Goal: Transaction & Acquisition: Obtain resource

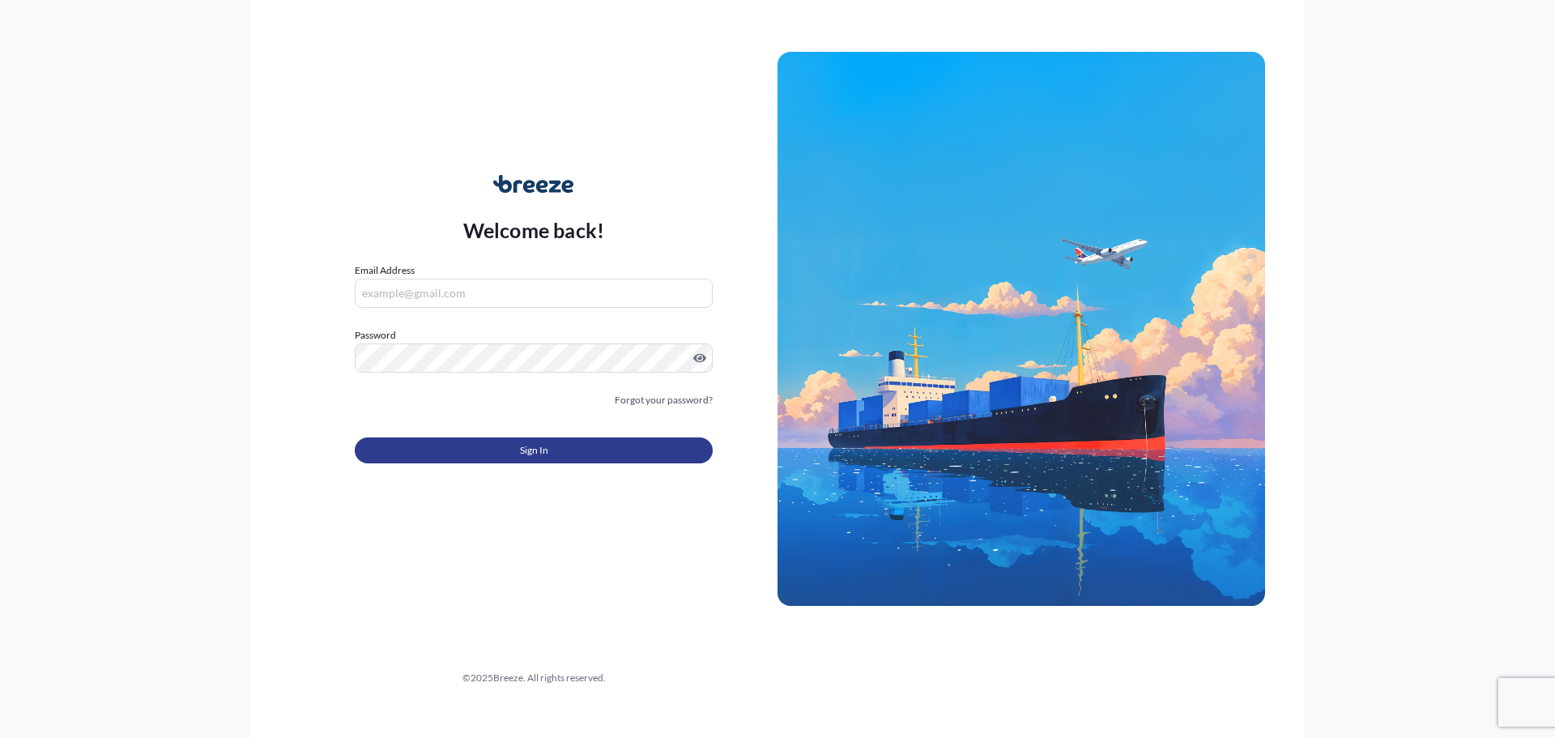
type input "[EMAIL_ADDRESS][DOMAIN_NAME]"
click at [502, 443] on button "Sign In" at bounding box center [534, 450] width 358 height 26
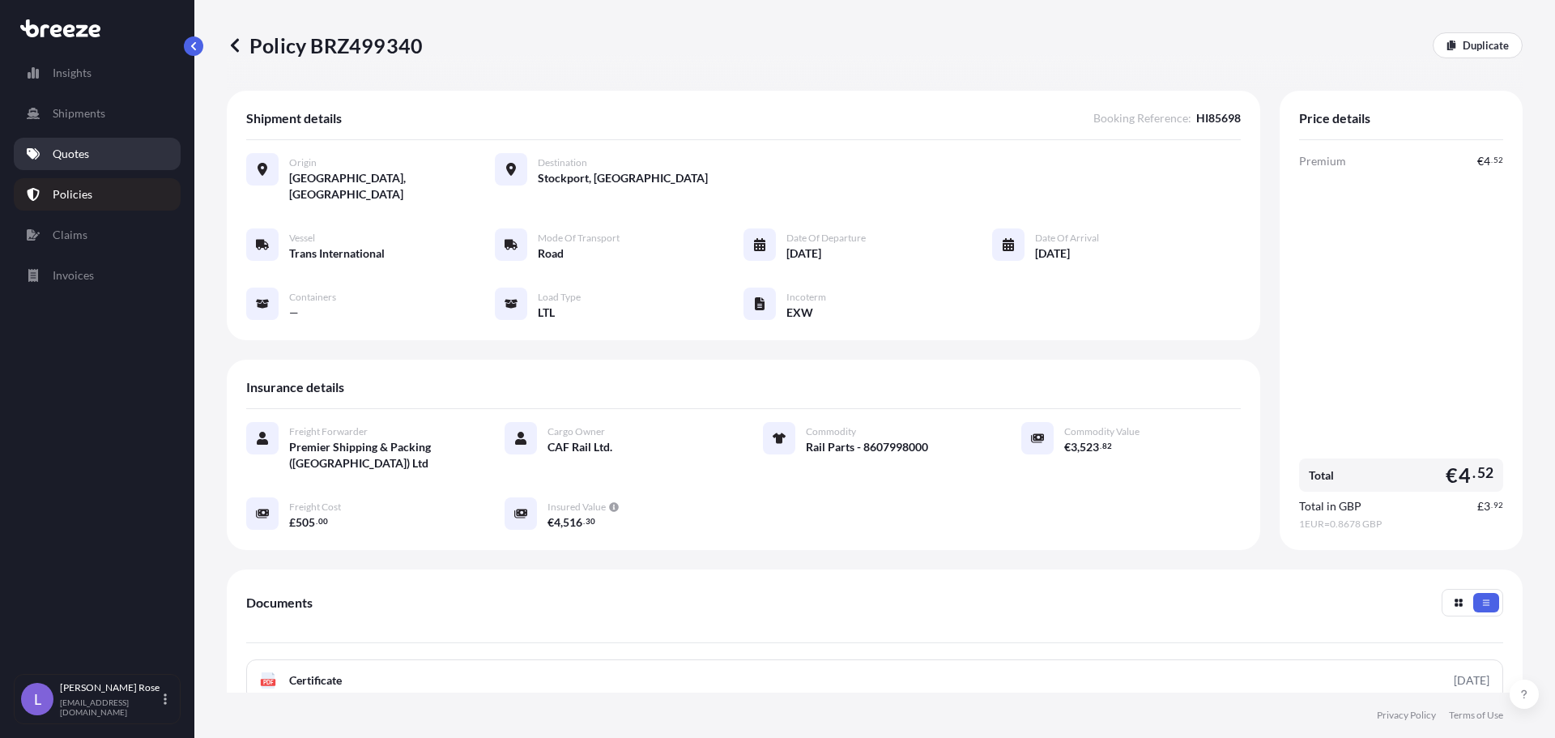
click at [51, 154] on link "Quotes" at bounding box center [97, 154] width 167 height 32
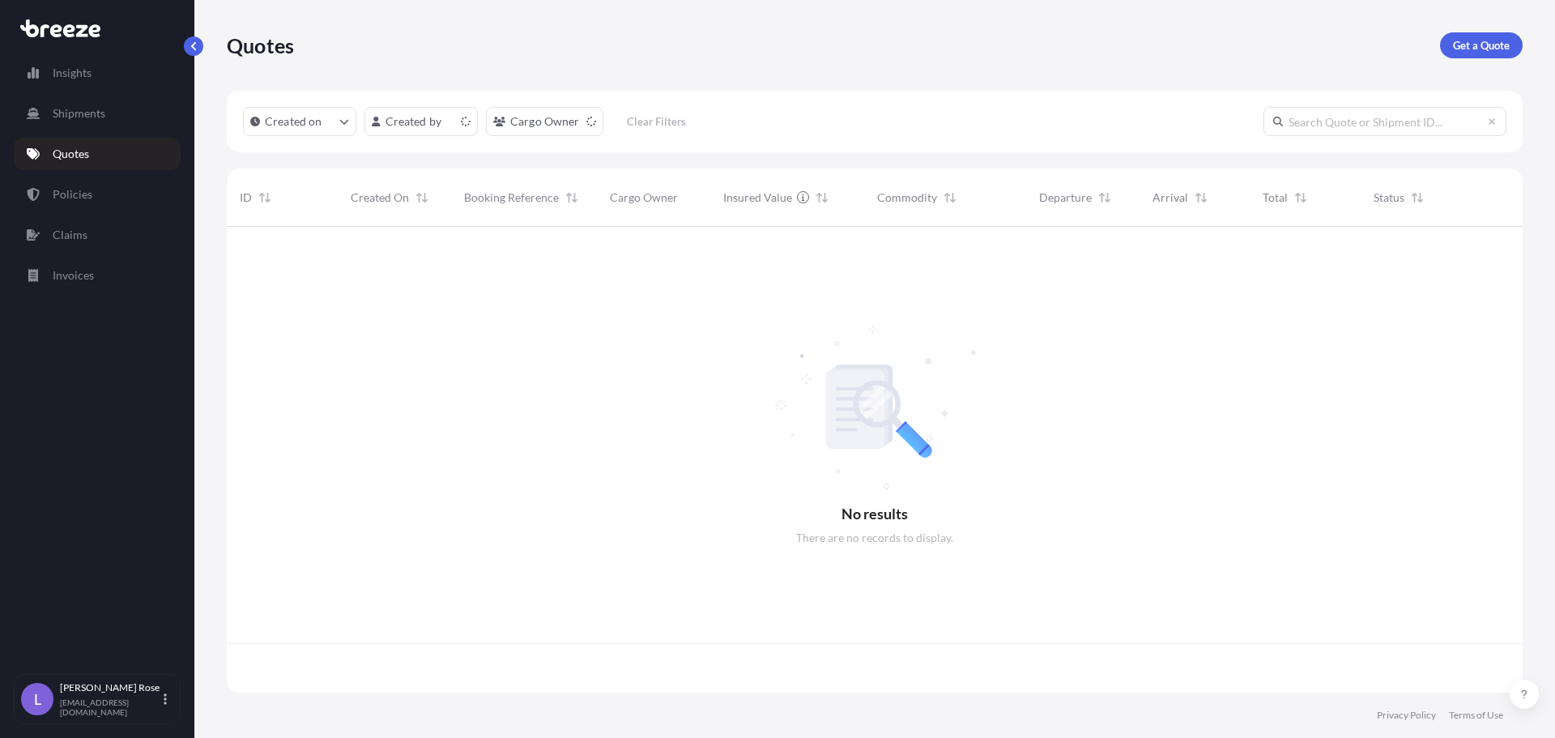
scroll to position [462, 1284]
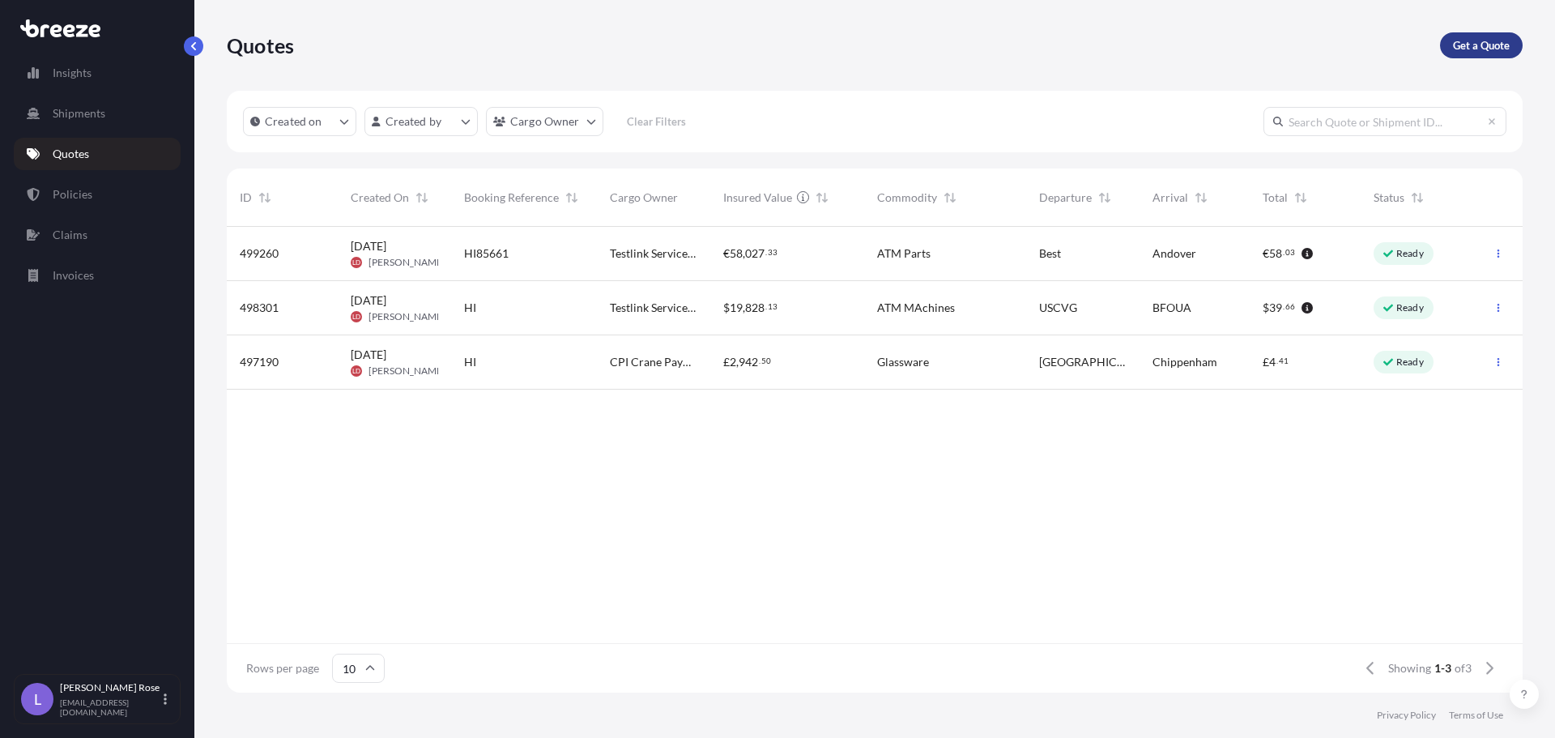
click at [1474, 53] on link "Get a Quote" at bounding box center [1481, 45] width 83 height 26
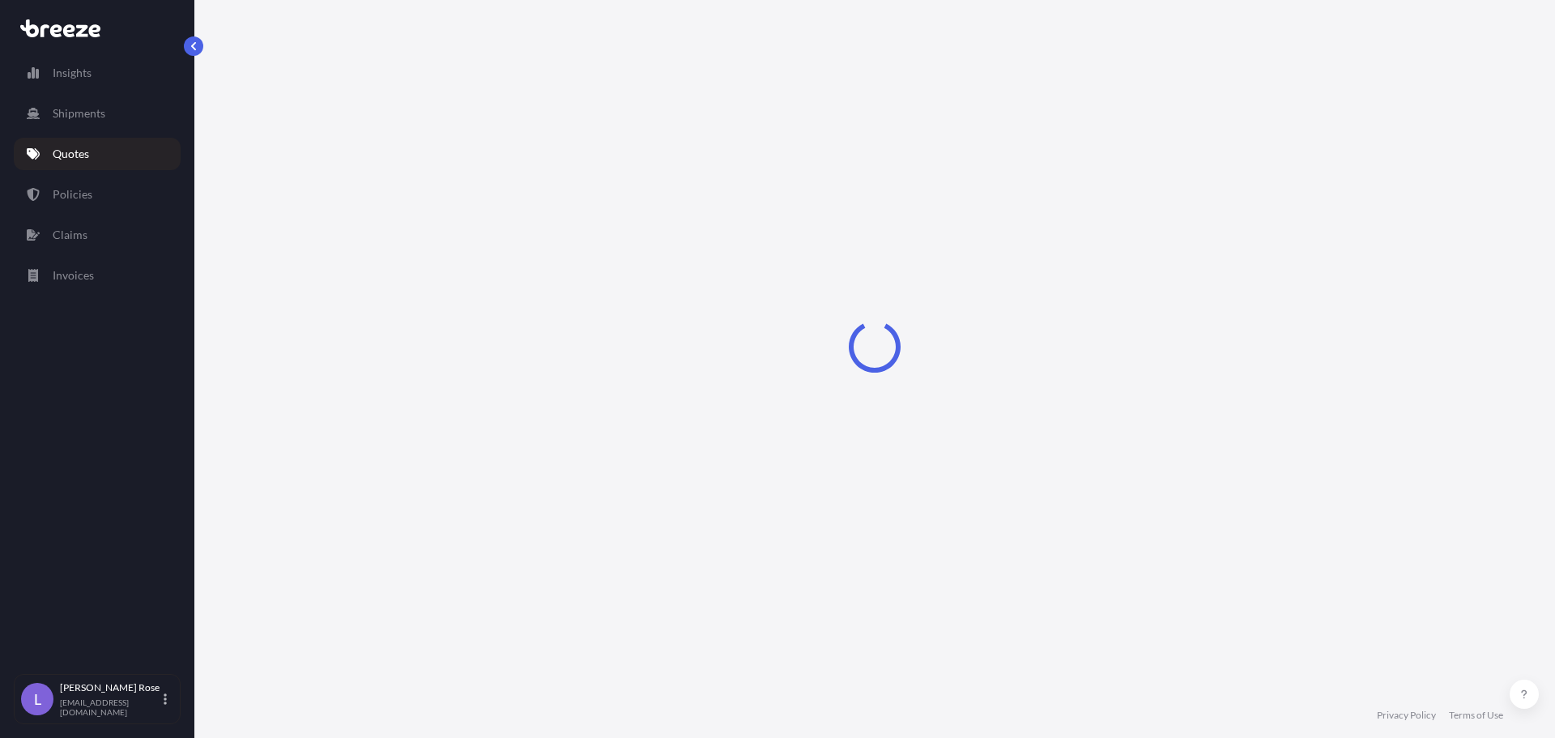
select select "Sea"
select select "1"
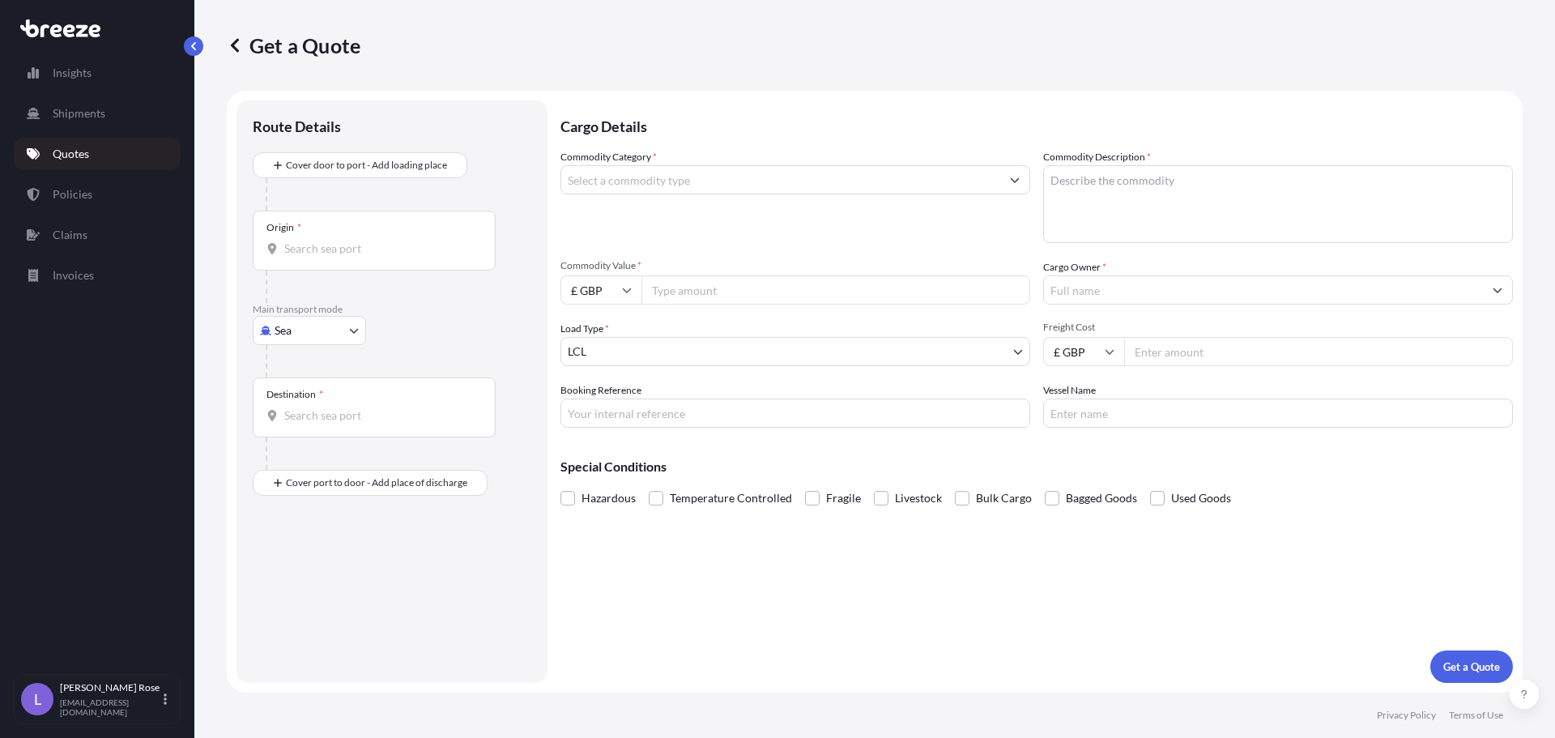
click at [314, 331] on body "Insights Shipments Quotes Policies Claims Invoices L [PERSON_NAME] [PERSON_NAME…" at bounding box center [777, 369] width 1555 height 738
click at [299, 434] on span "Road" at bounding box center [296, 431] width 26 height 16
select select "Road"
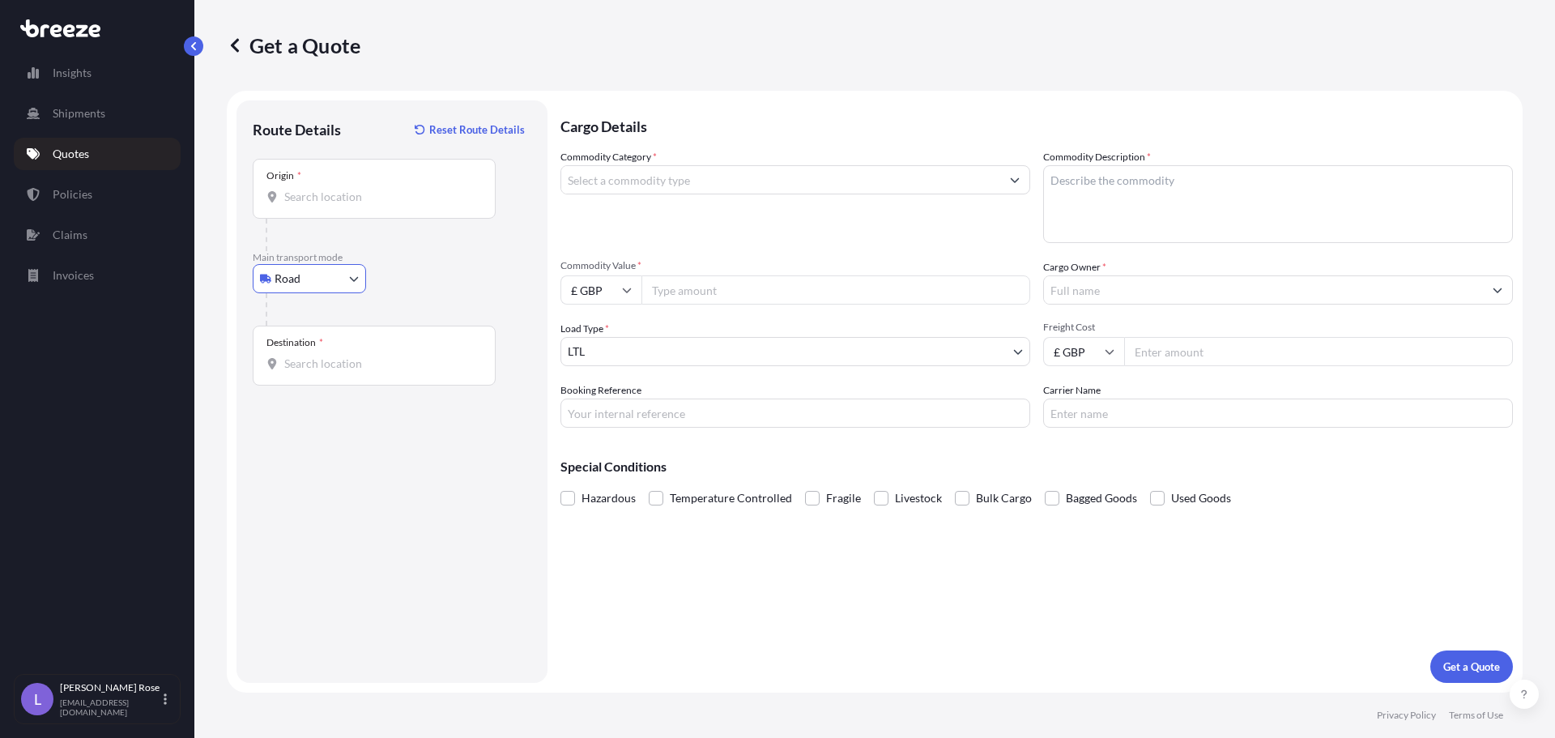
click at [420, 205] on div "Origin *" at bounding box center [374, 189] width 243 height 60
click at [420, 205] on input "Origin *" at bounding box center [379, 197] width 191 height 16
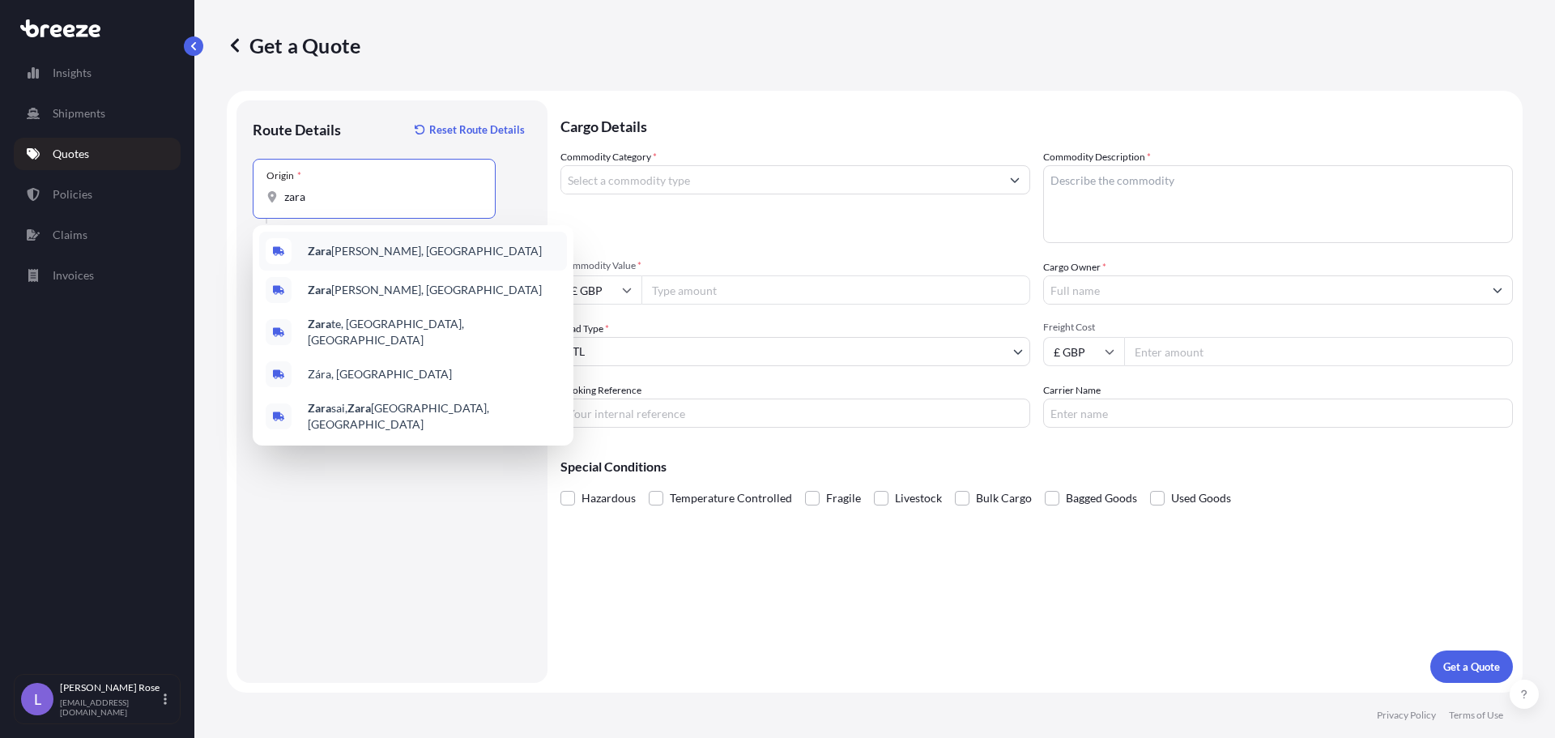
click at [371, 253] on span "Zara [PERSON_NAME], [GEOGRAPHIC_DATA]" at bounding box center [425, 251] width 234 height 16
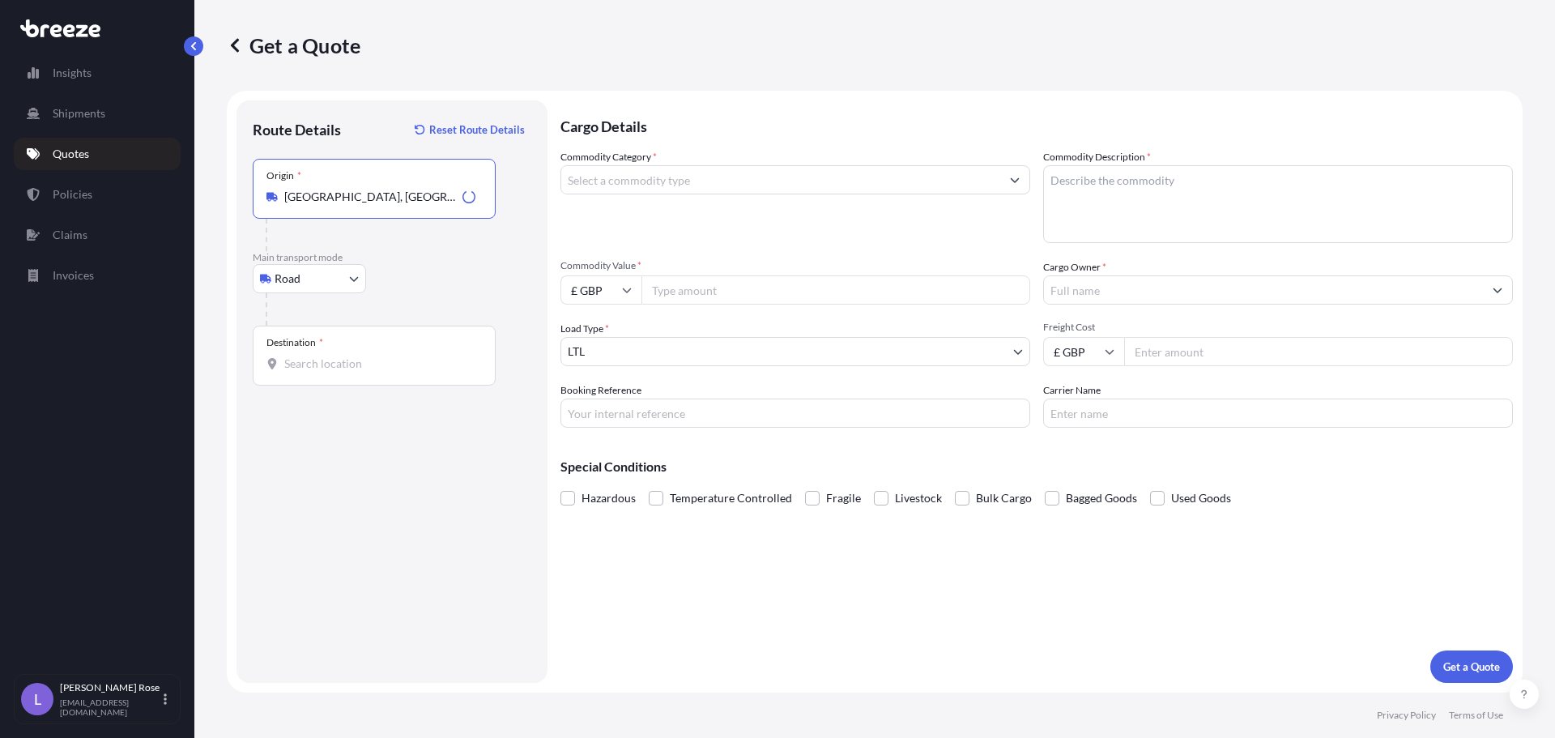
type input "[GEOGRAPHIC_DATA], [GEOGRAPHIC_DATA]"
click at [360, 361] on input "Destination *" at bounding box center [379, 364] width 191 height 16
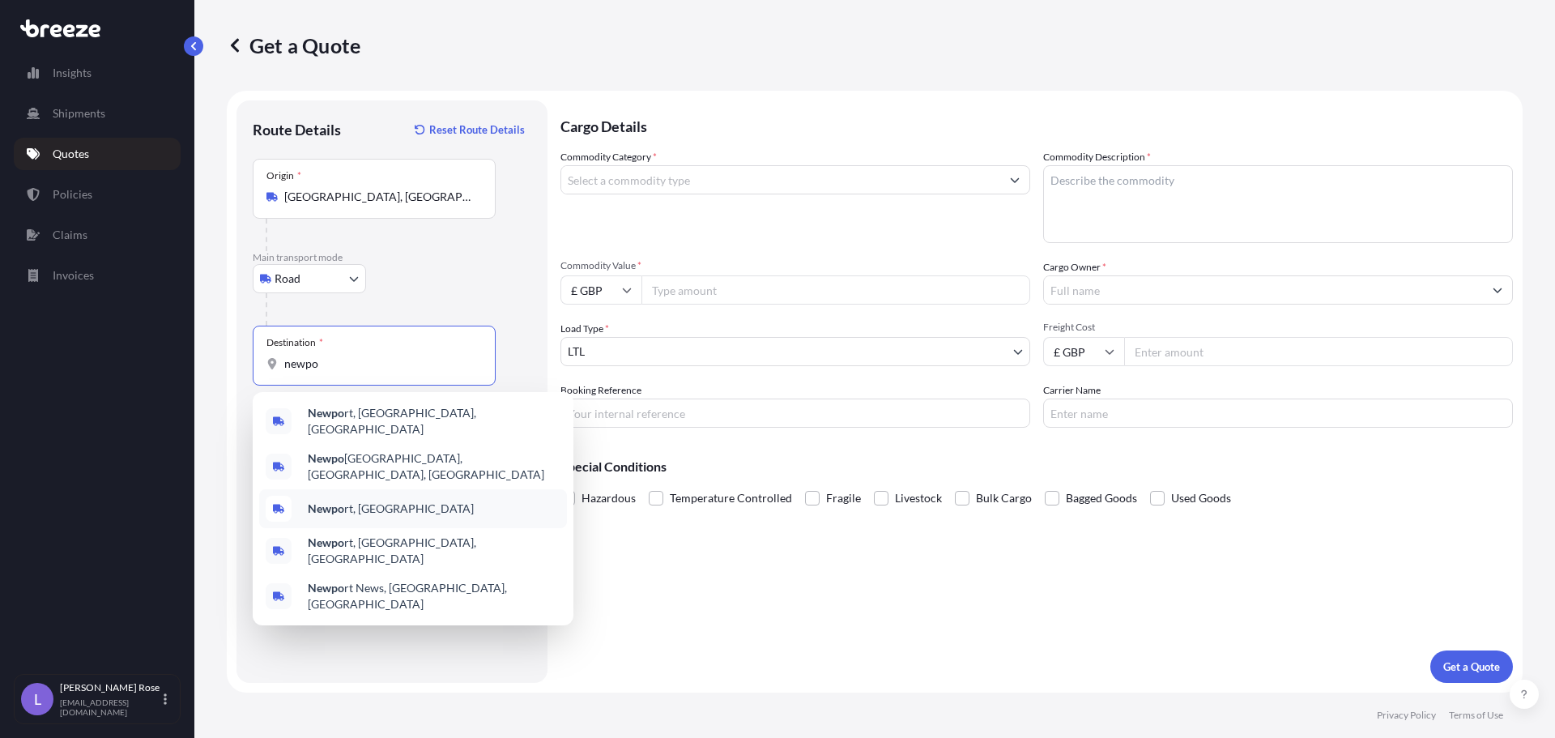
click at [360, 501] on span "Newpo rt, [GEOGRAPHIC_DATA]" at bounding box center [391, 509] width 166 height 16
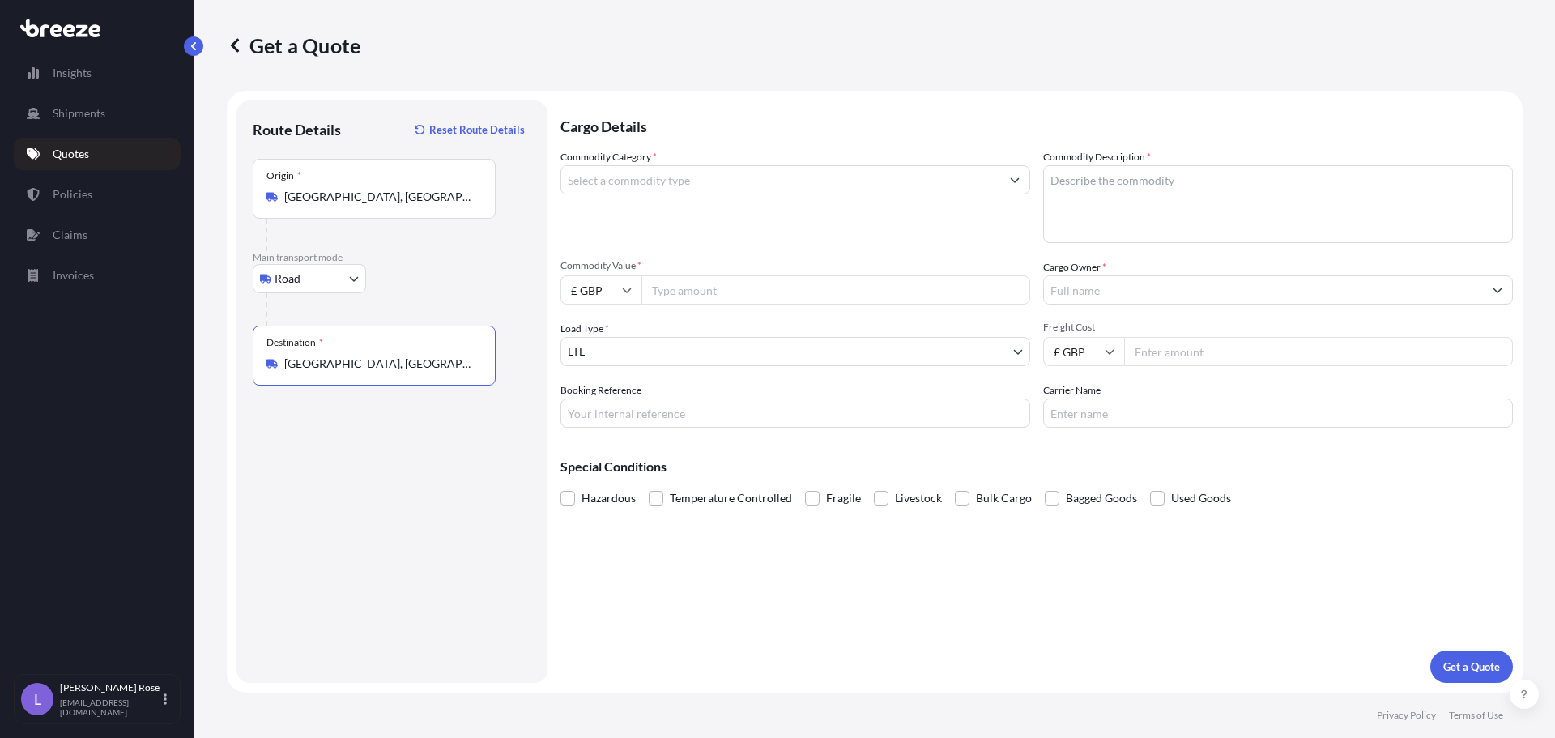
type input "[GEOGRAPHIC_DATA], [GEOGRAPHIC_DATA]"
click at [694, 168] on input "Commodity Category *" at bounding box center [780, 179] width 439 height 29
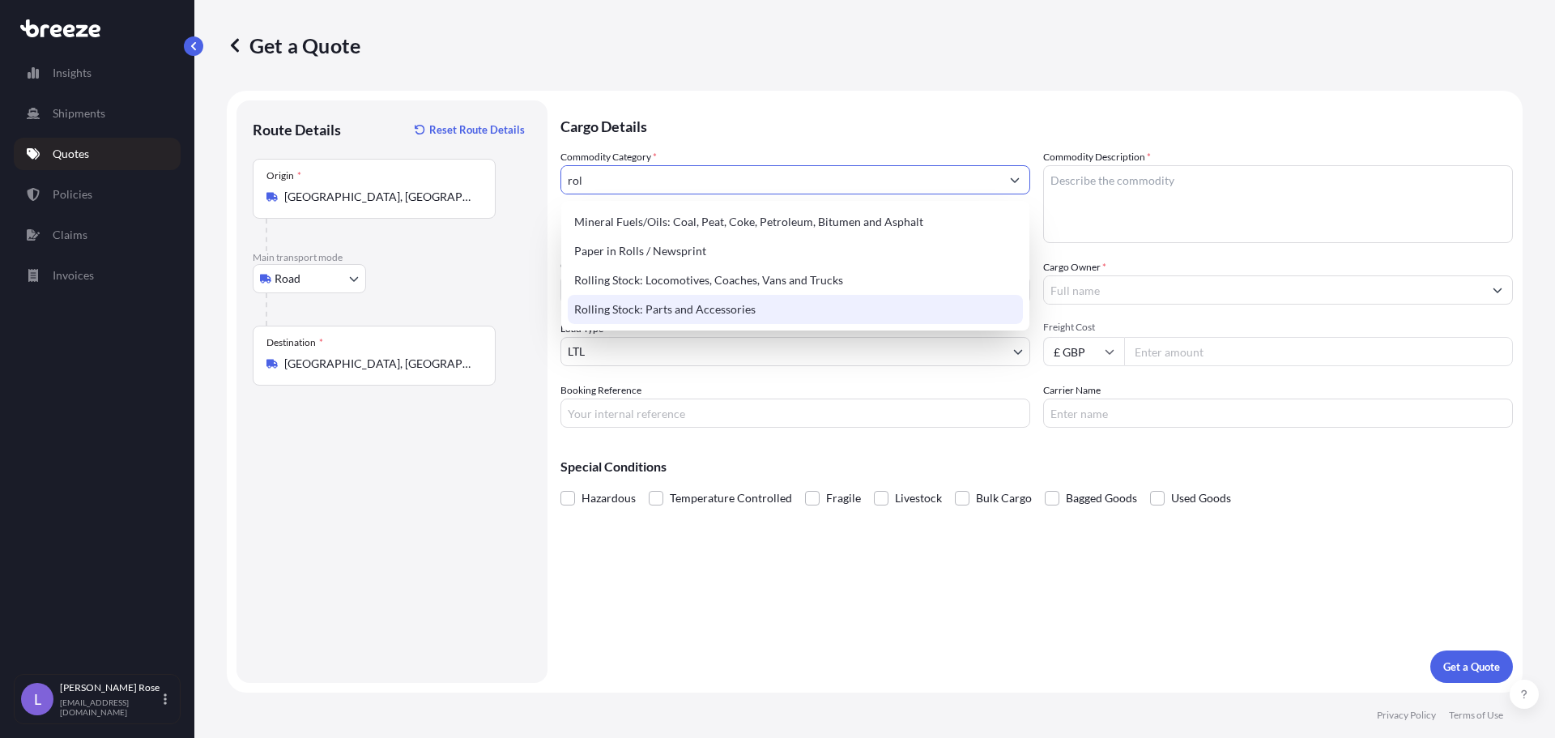
click at [680, 300] on div "Rolling Stock: Parts and Accessories" at bounding box center [795, 309] width 455 height 29
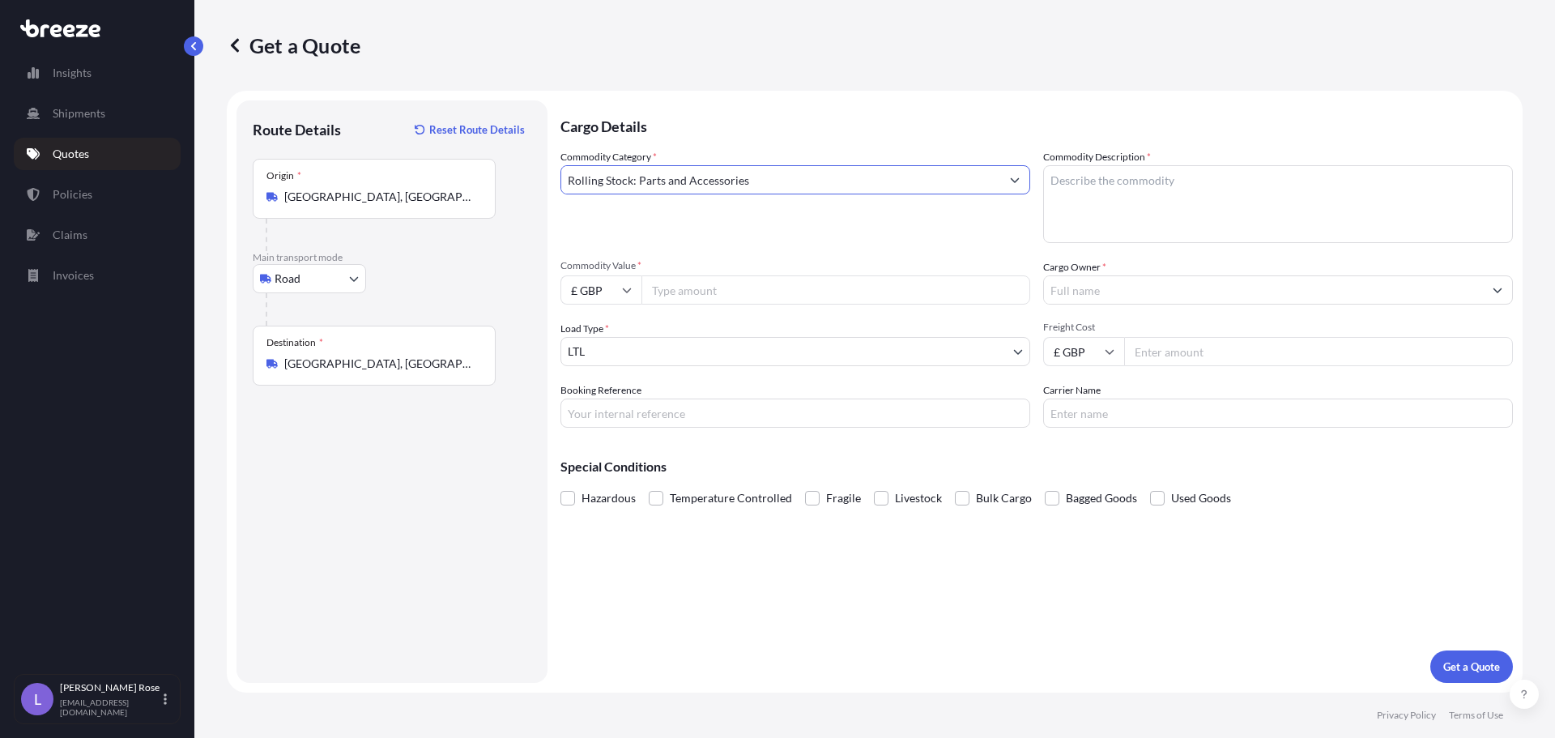
type input "Rolling Stock: Parts and Accessories"
click at [1251, 198] on textarea "Commodity Description *" at bounding box center [1278, 204] width 470 height 78
type textarea "Rolling Stock - 8607998000"
click at [812, 292] on input "Commodity Value *" at bounding box center [835, 289] width 389 height 29
type input "4865.48"
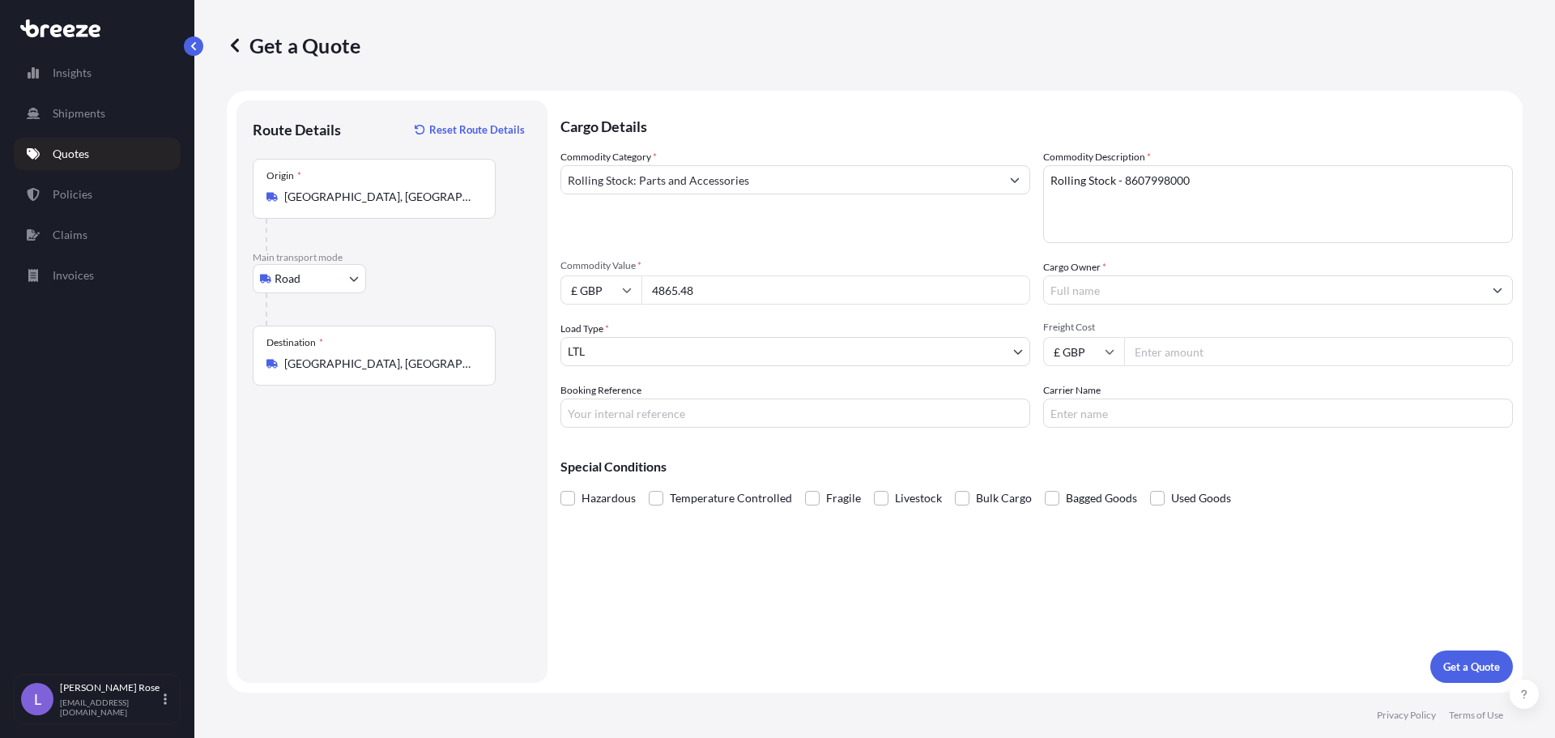
click at [612, 292] on input "£ GBP" at bounding box center [600, 289] width 81 height 29
click at [594, 330] on div "€ EUR" at bounding box center [601, 334] width 68 height 31
type input "€ EUR"
click at [1102, 289] on input "Cargo Owner *" at bounding box center [1263, 289] width 439 height 29
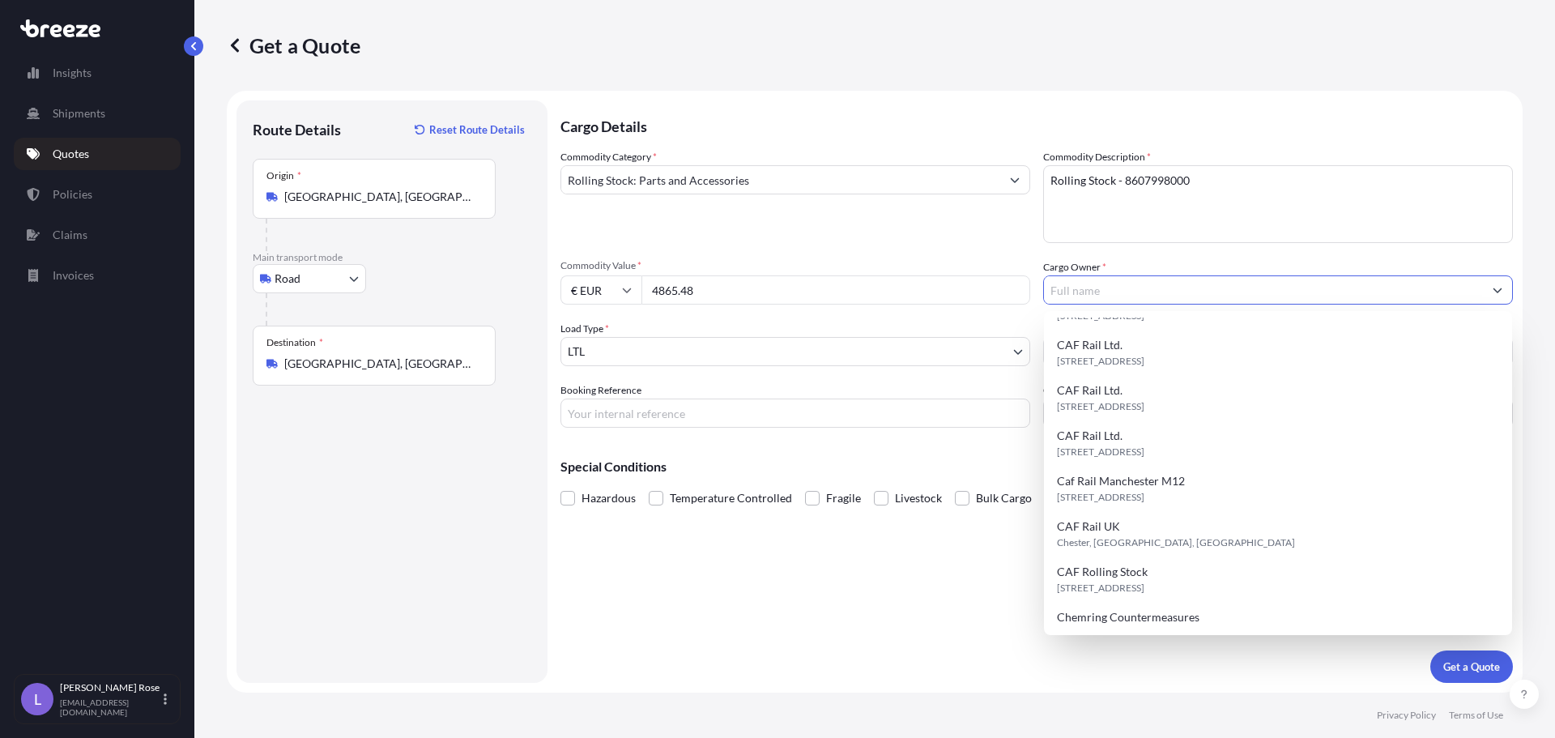
scroll to position [243, 0]
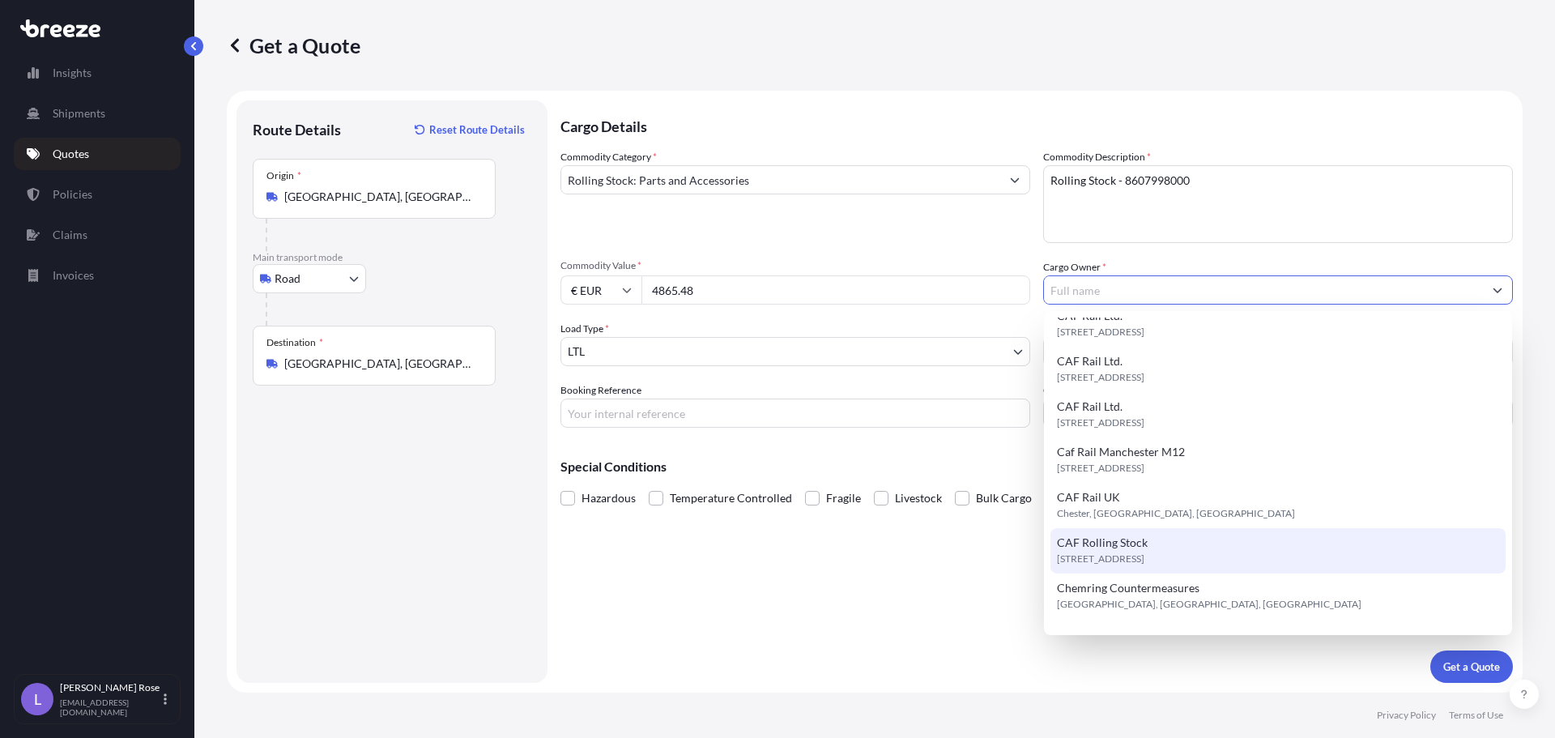
click at [1146, 535] on div "[STREET_ADDRESS]" at bounding box center [1277, 550] width 455 height 45
type input "CAF Rolling Stock"
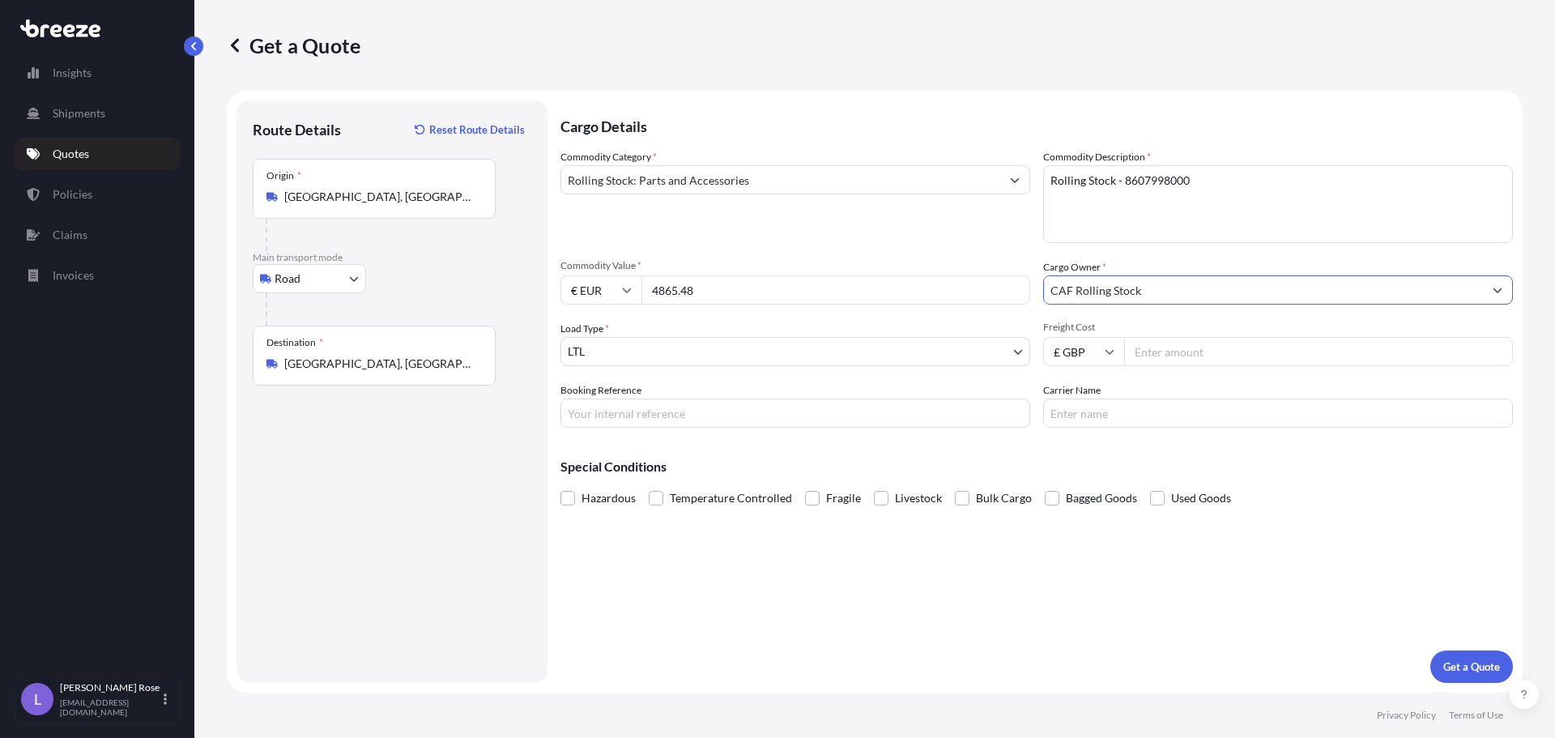
click at [1188, 360] on input "Freight Cost" at bounding box center [1318, 351] width 389 height 29
click at [1241, 351] on input "Freight Cost" at bounding box center [1318, 351] width 389 height 29
type input "1806.48"
click at [1101, 404] on input "Carrier Name" at bounding box center [1278, 412] width 470 height 29
type input "Trans Europe"
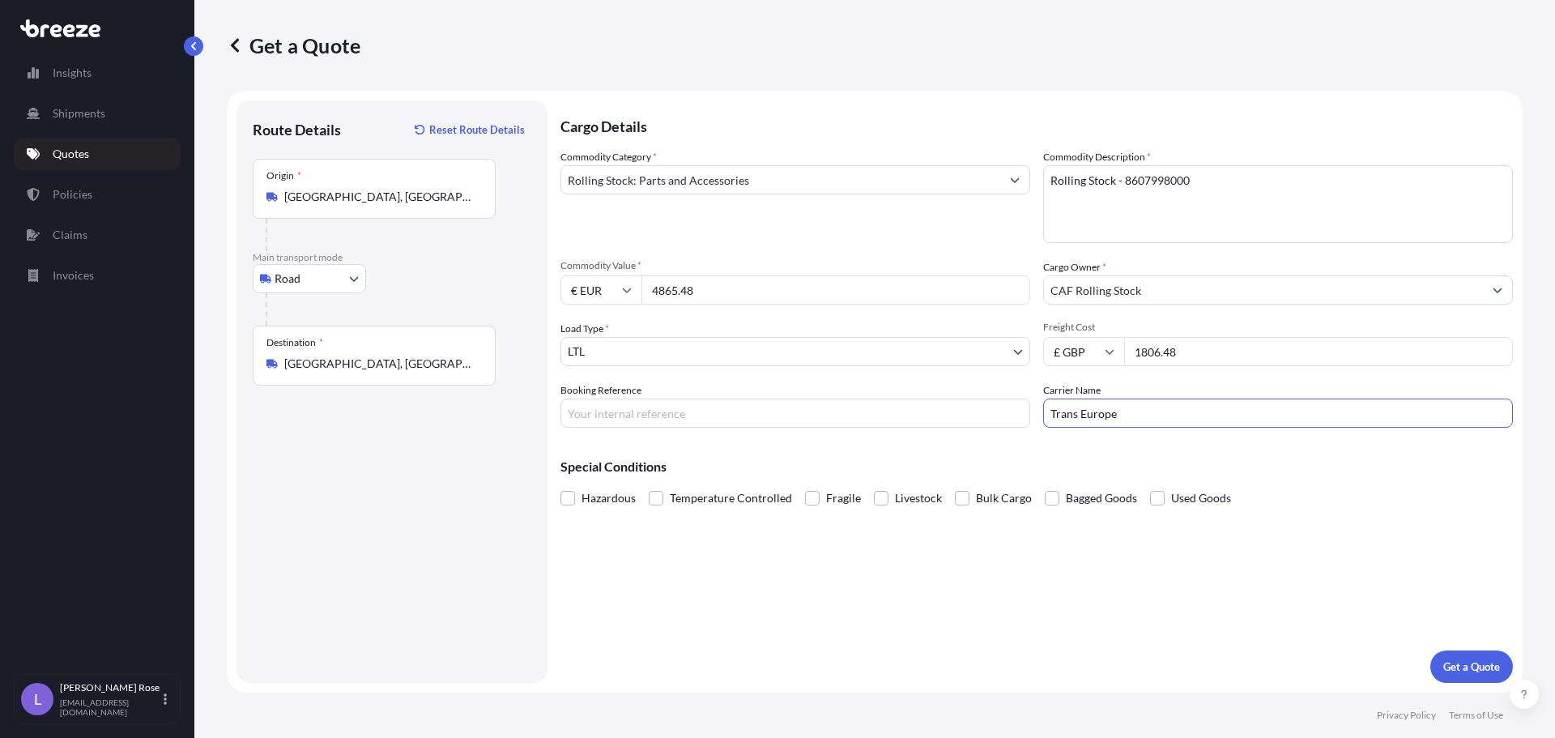
click at [889, 428] on div "Cargo Details Commodity Category * Rolling Stock: Parts and Accessories Commodi…" at bounding box center [1036, 391] width 952 height 582
click at [885, 421] on input "Booking Reference" at bounding box center [795, 412] width 470 height 29
type input "HI85713"
click at [1475, 661] on p "Get a Quote" at bounding box center [1471, 666] width 57 height 16
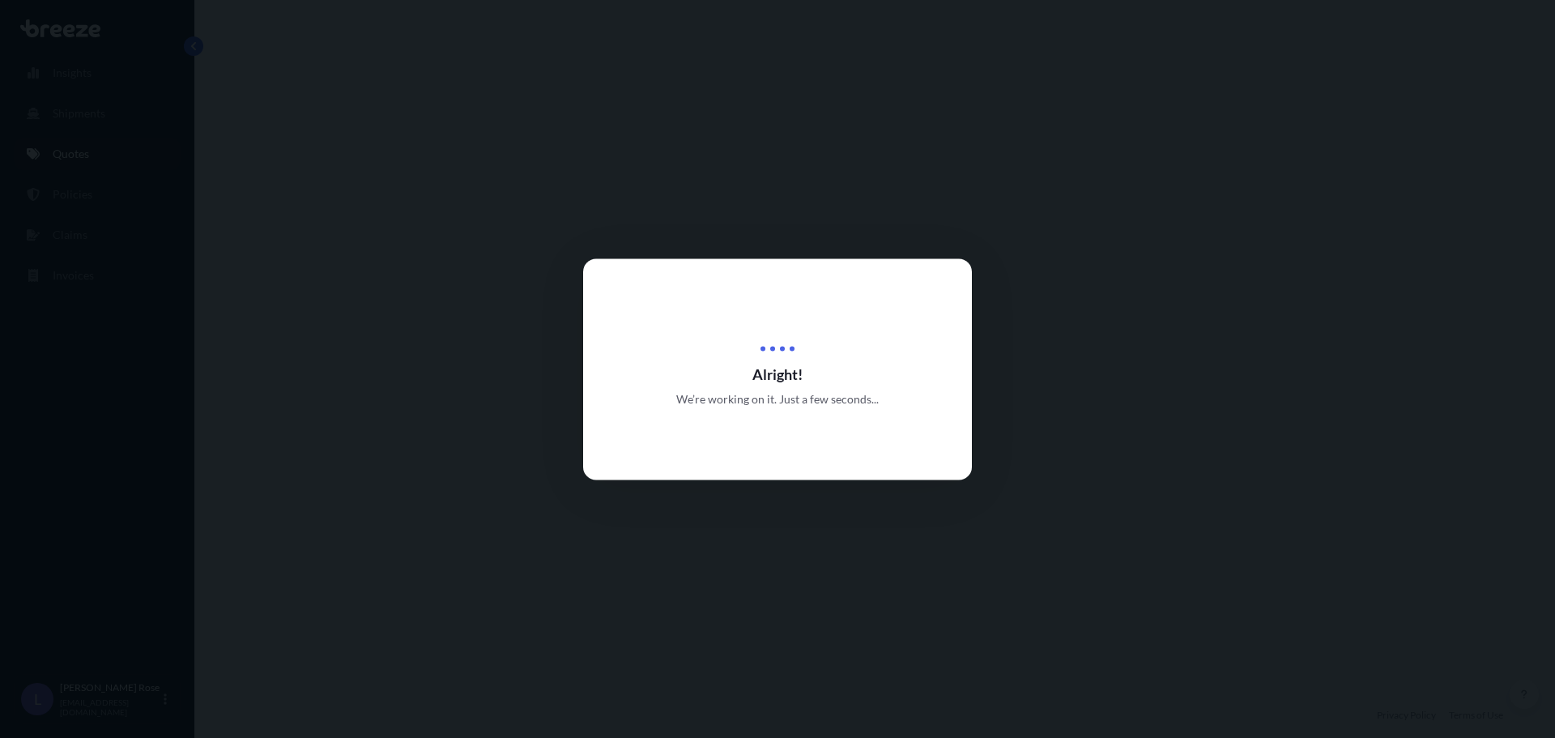
select select "Road"
select select "1"
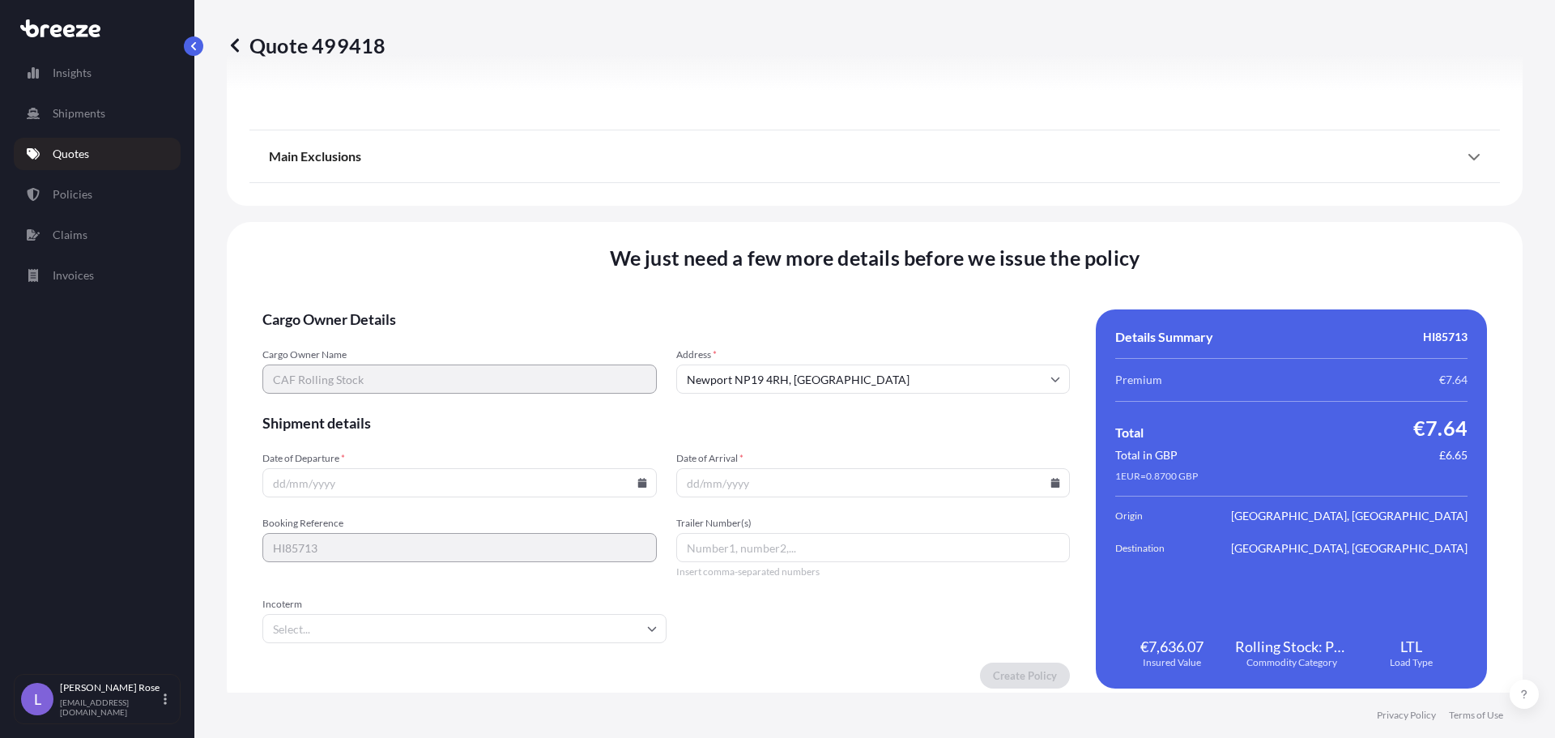
scroll to position [1833, 0]
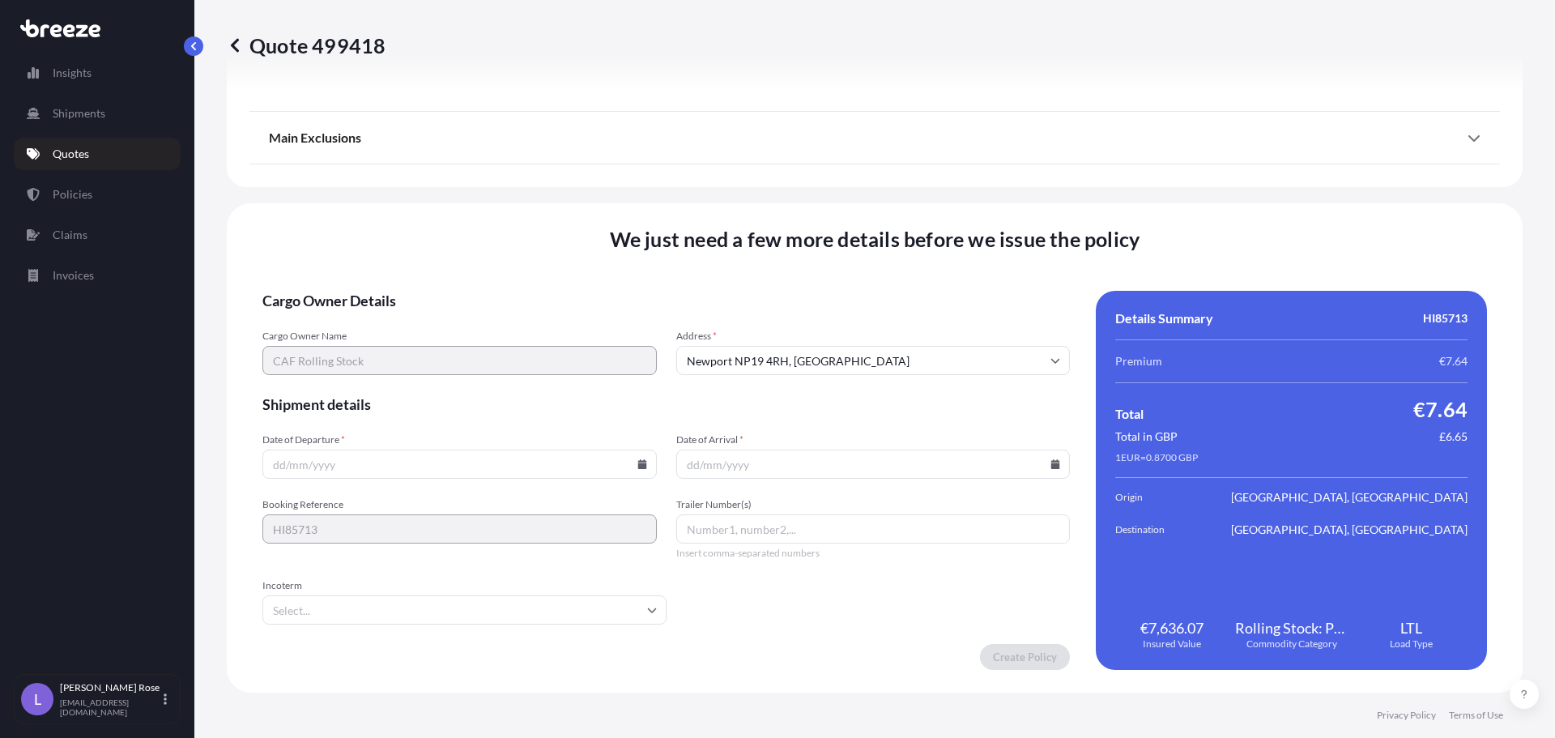
click at [640, 467] on icon at bounding box center [641, 464] width 9 height 10
click at [497, 321] on button "19" at bounding box center [496, 320] width 26 height 26
type input "[DATE]"
click at [1054, 460] on input "Date of Arrival *" at bounding box center [873, 464] width 394 height 29
click at [1051, 463] on icon at bounding box center [1055, 464] width 9 height 10
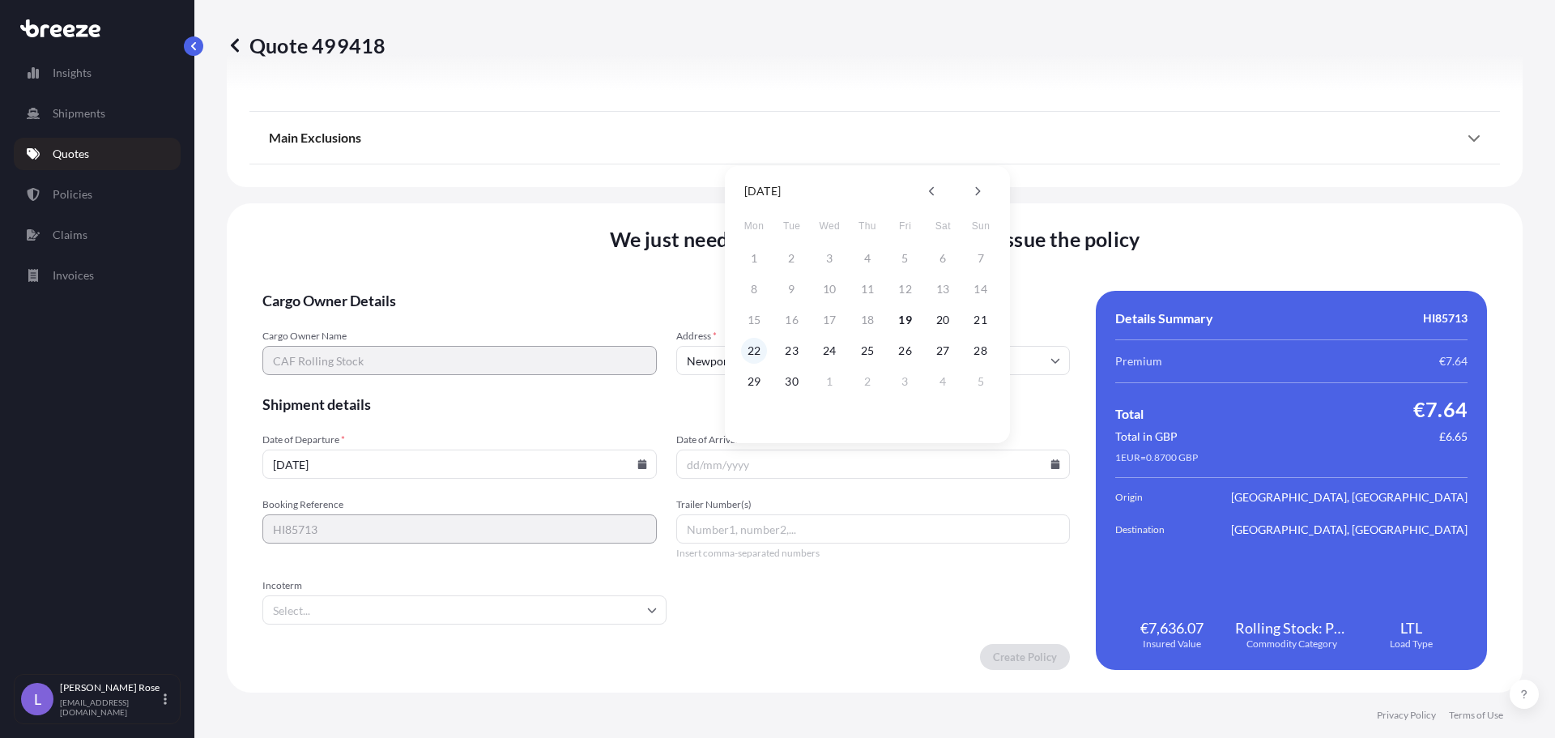
click at [753, 352] on button "22" at bounding box center [754, 351] width 26 height 26
type input "[DATE]"
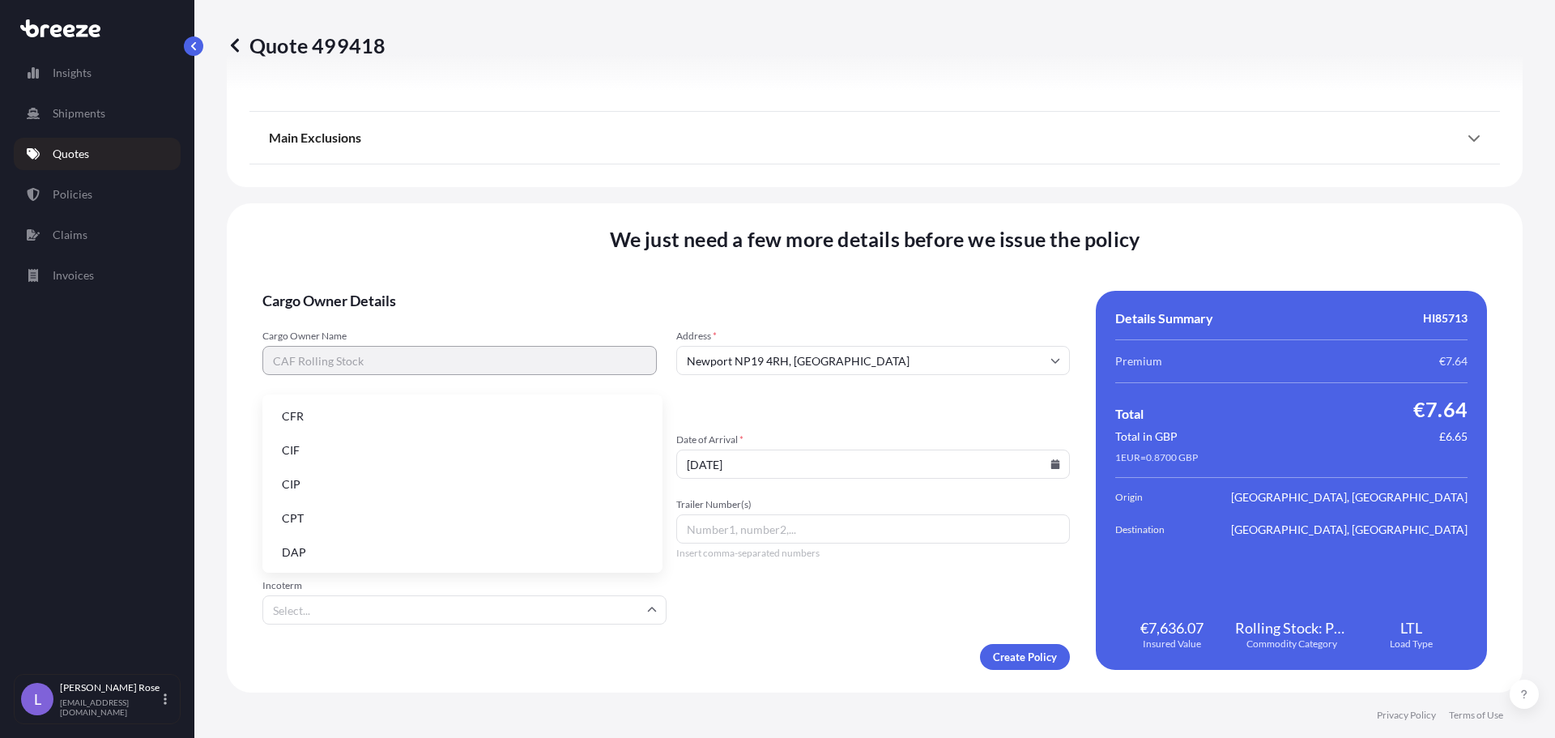
click at [481, 607] on input "Incoterm" at bounding box center [464, 609] width 404 height 29
click at [357, 487] on li "EXW" at bounding box center [462, 492] width 387 height 31
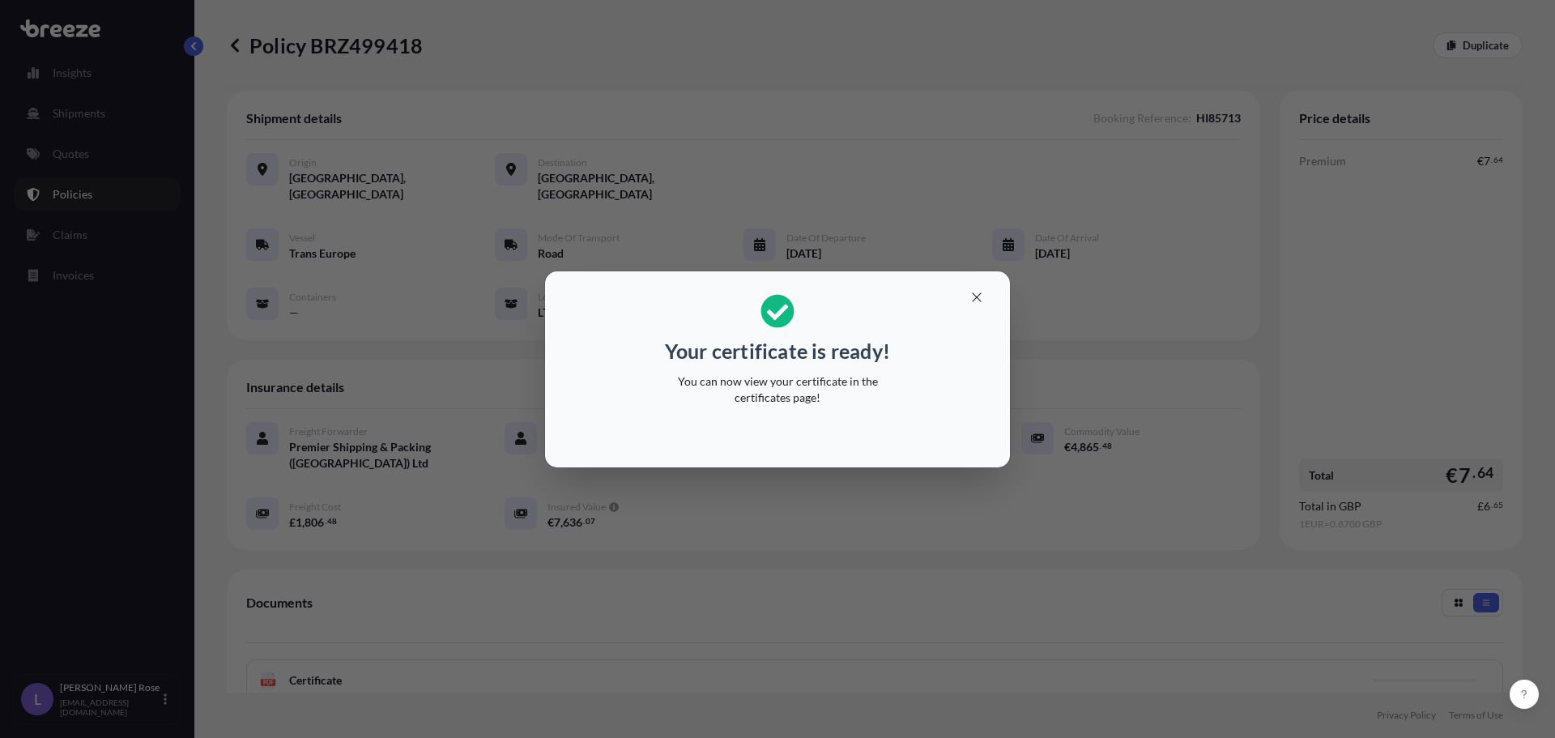
click at [1068, 489] on div "Your certificate is ready! You can now view your certificate in the certificate…" at bounding box center [777, 369] width 1555 height 738
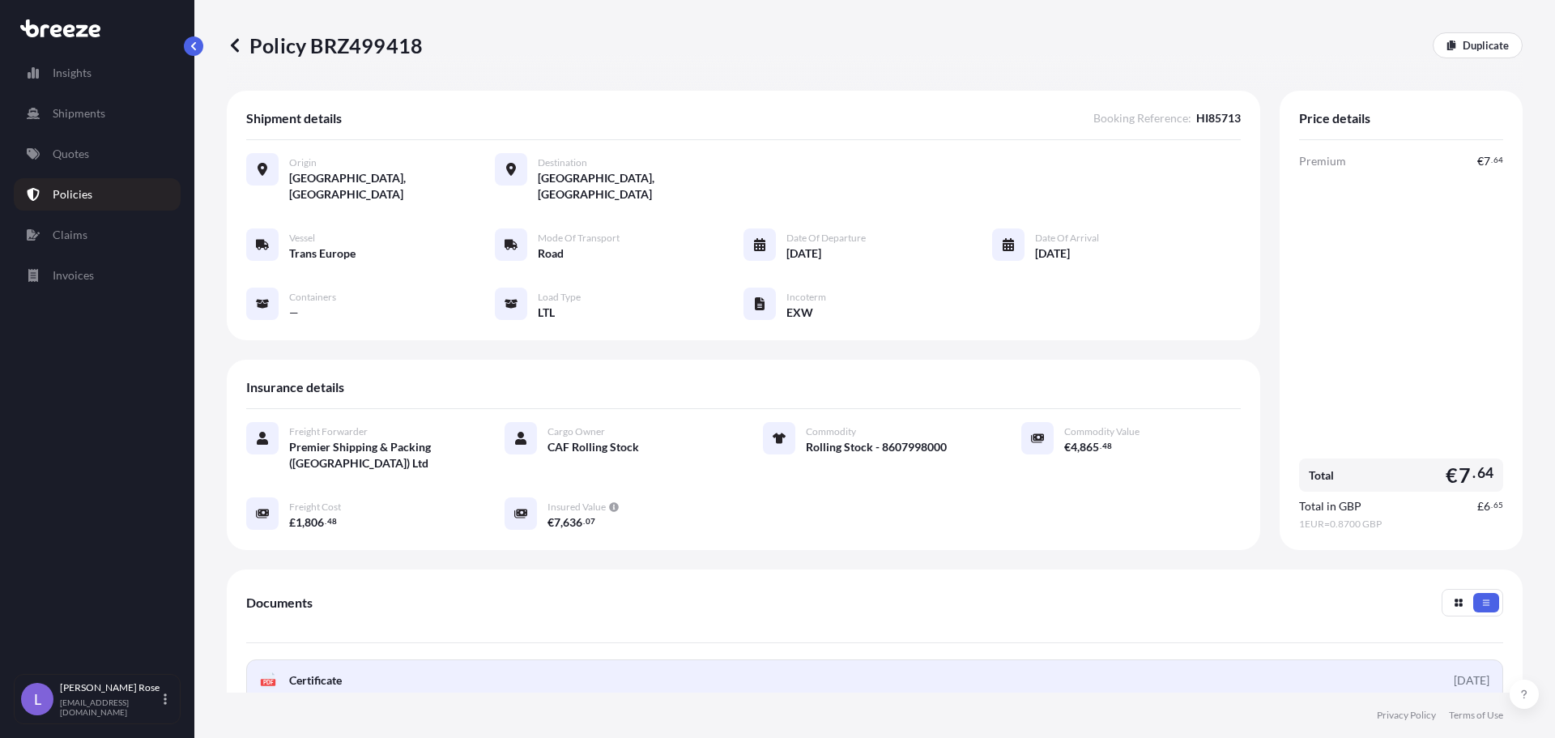
click at [711, 670] on link "PDF Certificate [DATE]" at bounding box center [874, 680] width 1257 height 42
